Goal: Information Seeking & Learning: Learn about a topic

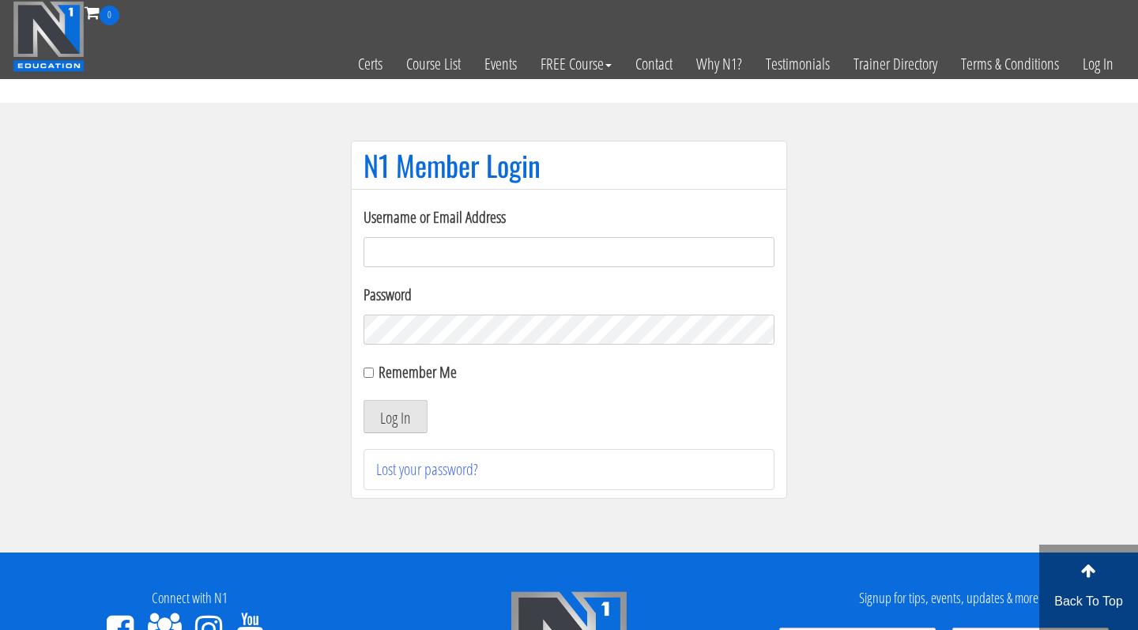
type input "[EMAIL_ADDRESS][DOMAIN_NAME]"
click at [395, 416] on button "Log In" at bounding box center [396, 416] width 64 height 33
click at [401, 423] on button "Log In" at bounding box center [396, 416] width 64 height 33
drag, startPoint x: 401, startPoint y: 423, endPoint x: 409, endPoint y: 386, distance: 37.8
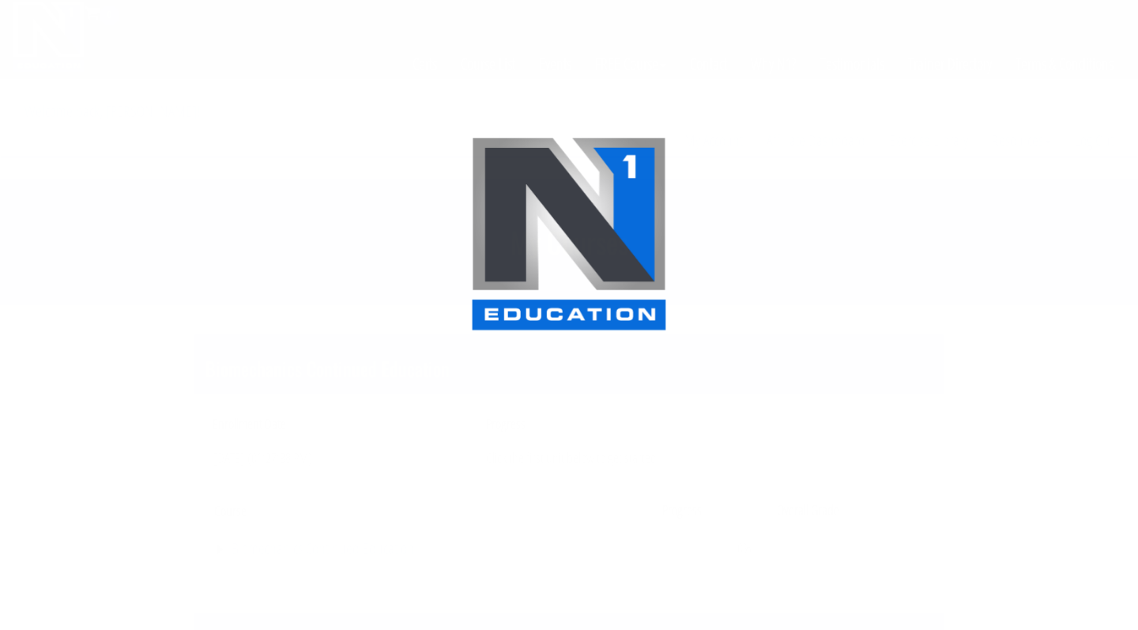
click at [389, 424] on div at bounding box center [569, 315] width 1138 height 630
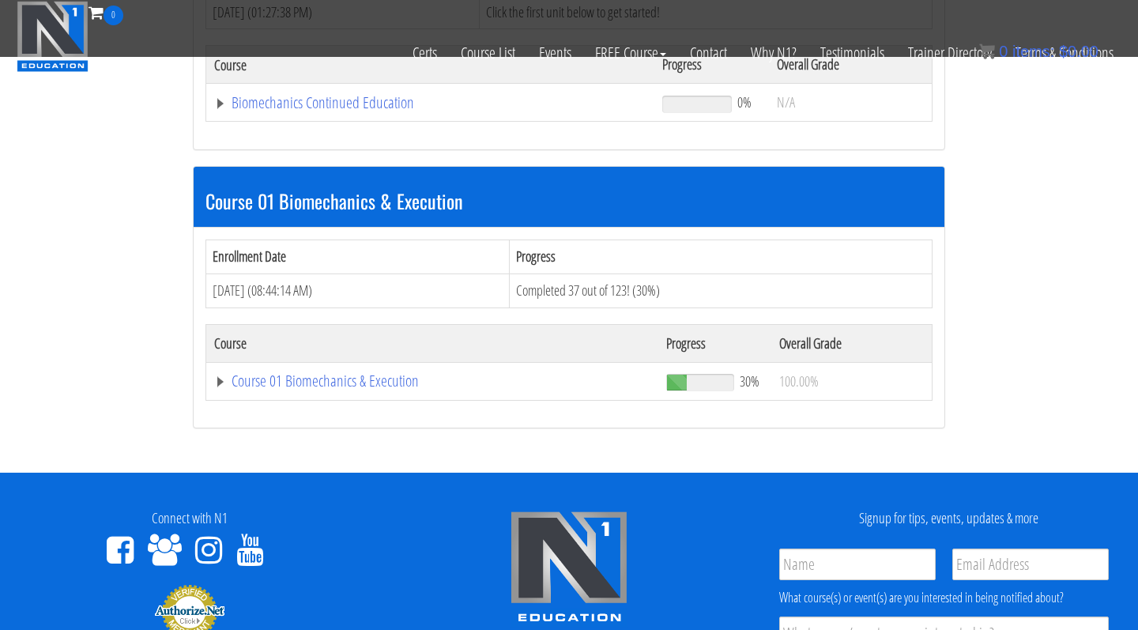
scroll to position [357, 0]
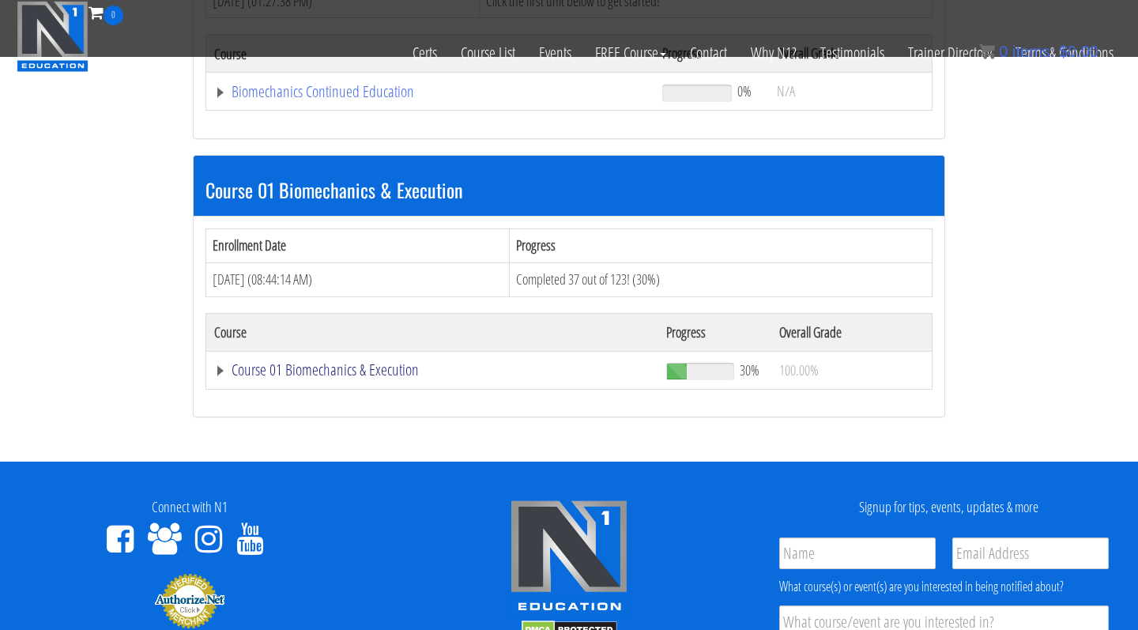
click at [360, 365] on link "Course 01 Biomechanics & Execution" at bounding box center [432, 370] width 436 height 16
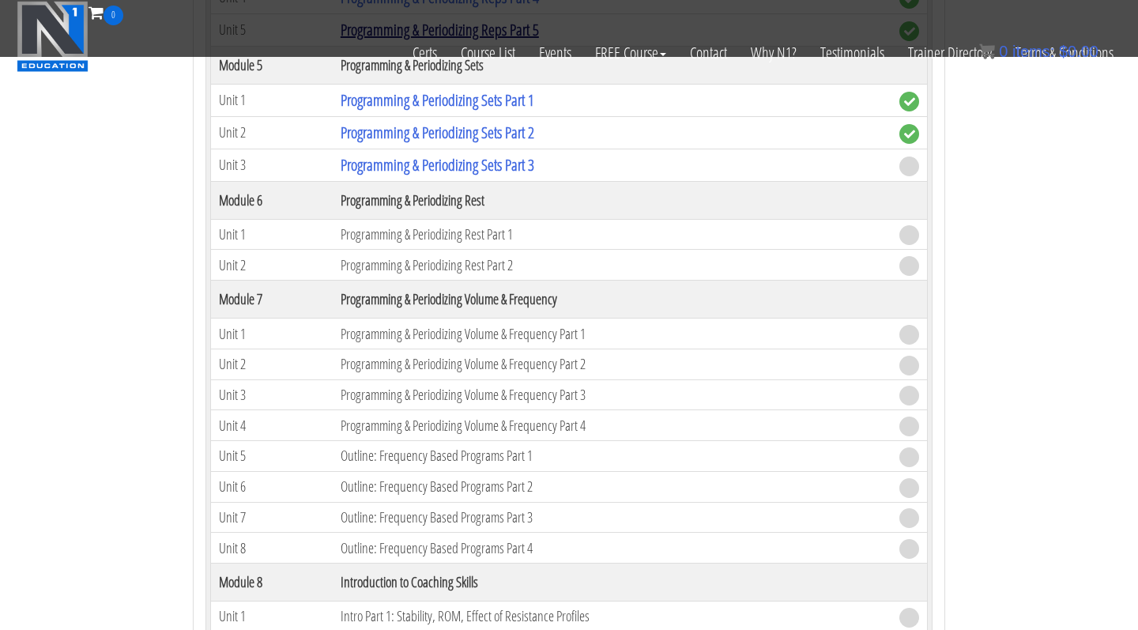
scroll to position [2015, 0]
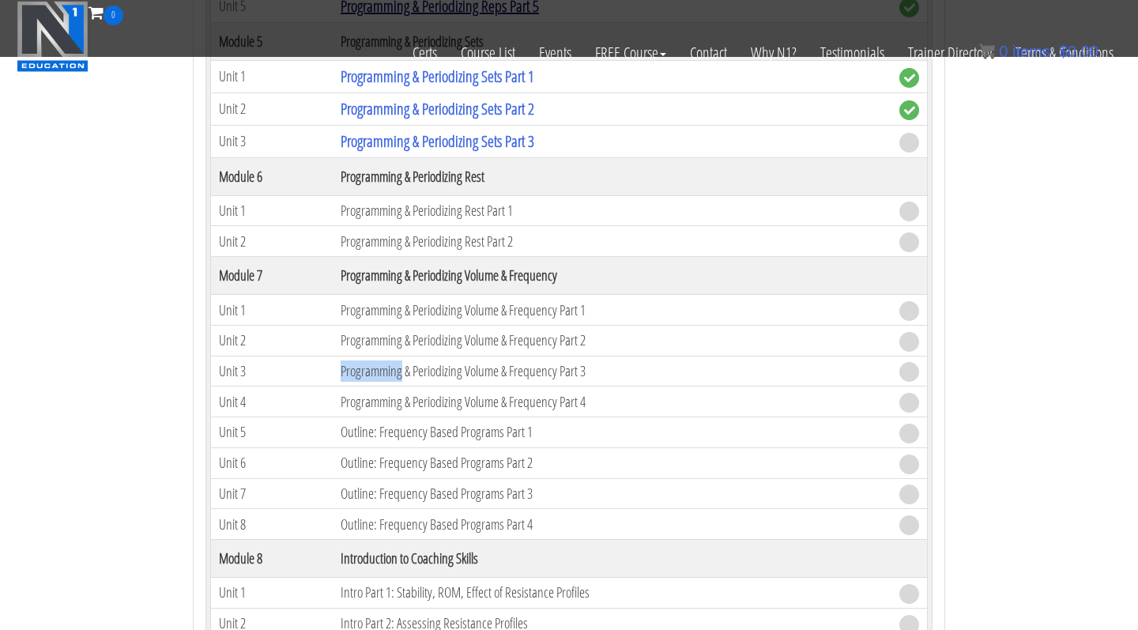
copy td "Programming"
click at [413, 130] on link "Programming & Periodizing Sets Part 3" at bounding box center [438, 140] width 194 height 21
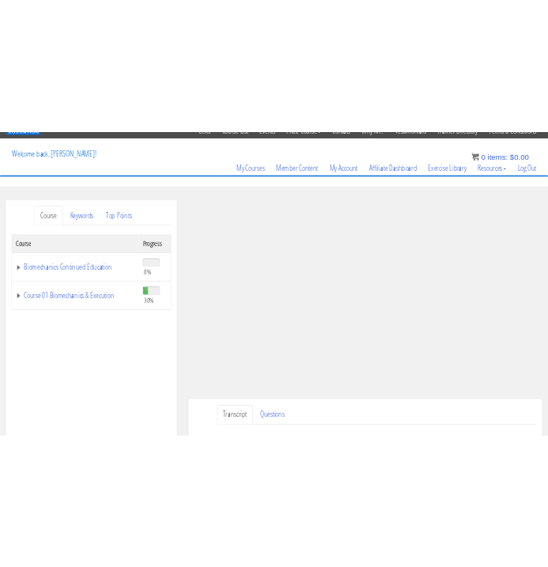
scroll to position [66, 0]
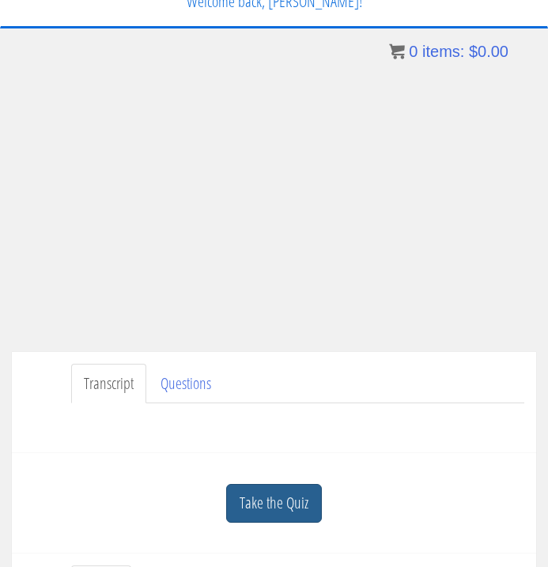
click at [273, 512] on link "Take the Quiz" at bounding box center [274, 503] width 96 height 39
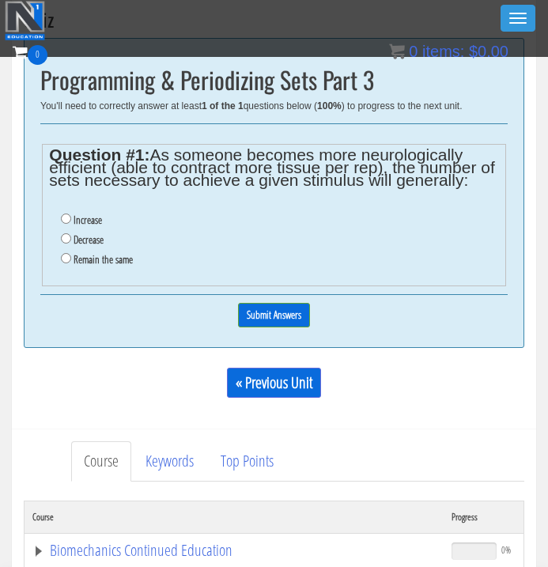
scroll to position [484, 0]
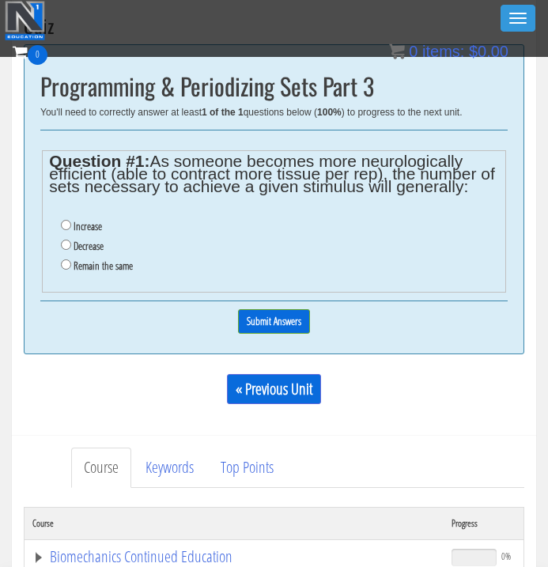
click at [66, 240] on input "Decrease" at bounding box center [66, 244] width 10 height 10
radio input "true"
click at [257, 321] on input "Submit Answers" at bounding box center [274, 321] width 72 height 24
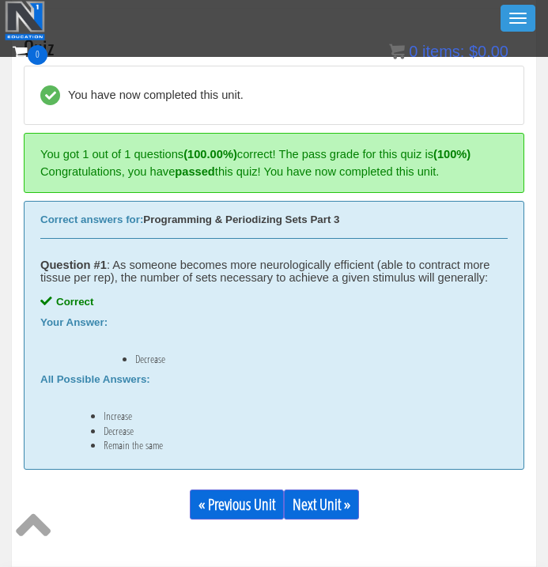
scroll to position [448, 0]
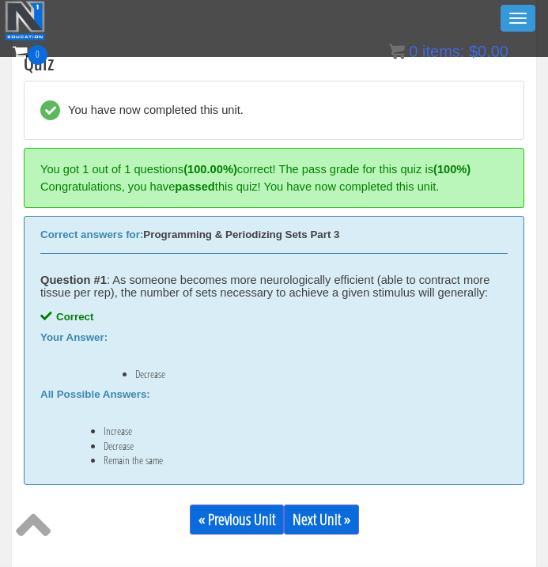
click at [315, 533] on div "« Previous Unit Next Unit »" at bounding box center [274, 519] width 500 height 54
click at [316, 522] on link "Next Unit »" at bounding box center [321, 519] width 75 height 30
